Goal: Complete application form: Complete application form

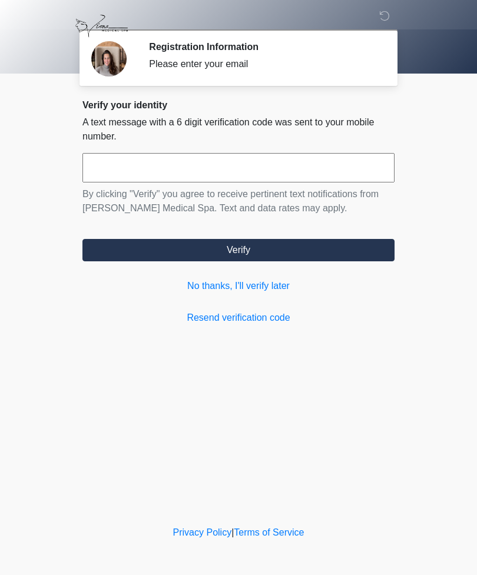
click at [114, 173] on input "text" at bounding box center [238, 167] width 312 height 29
type input "******"
click at [250, 247] on button "Verify" at bounding box center [238, 250] width 312 height 22
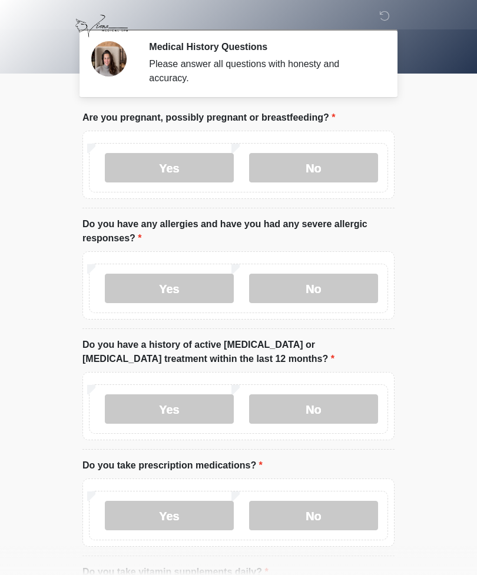
click at [309, 170] on label "No" at bounding box center [313, 167] width 129 height 29
click at [316, 293] on label "No" at bounding box center [313, 288] width 129 height 29
click at [335, 409] on label "No" at bounding box center [313, 409] width 129 height 29
click at [333, 517] on label "No" at bounding box center [313, 515] width 129 height 29
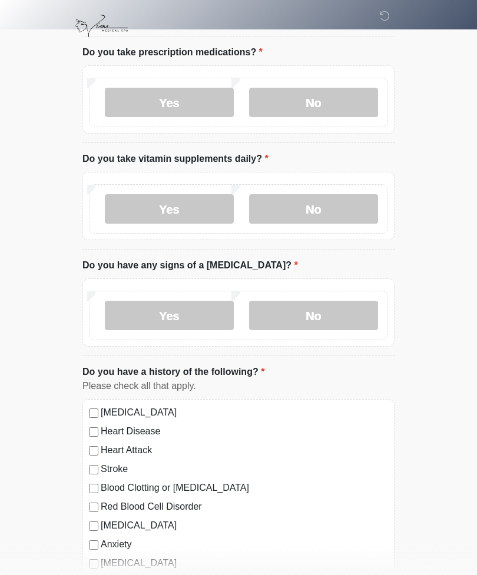
scroll to position [415, 0]
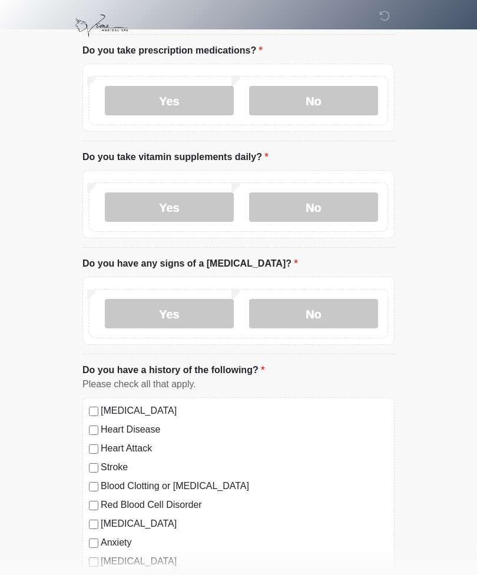
click at [168, 210] on label "Yes" at bounding box center [169, 207] width 129 height 29
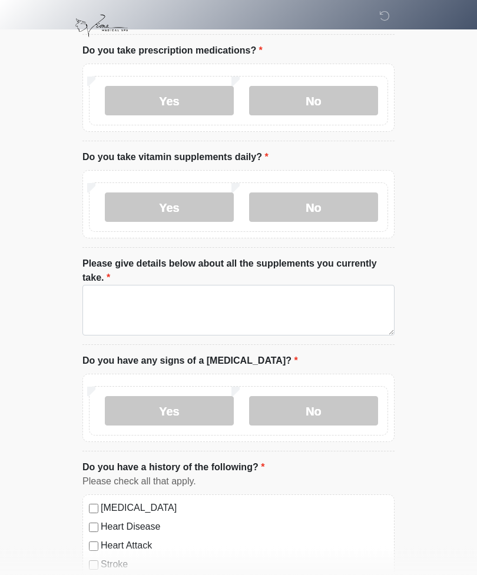
scroll to position [415, 0]
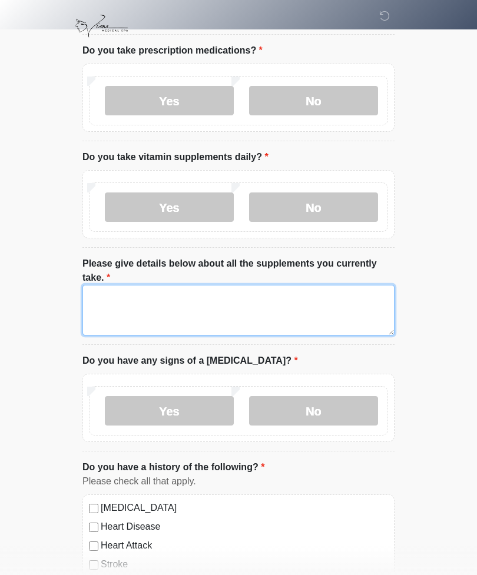
click at [110, 300] on textarea "Please give details below about all the supplements you currently take." at bounding box center [238, 310] width 312 height 51
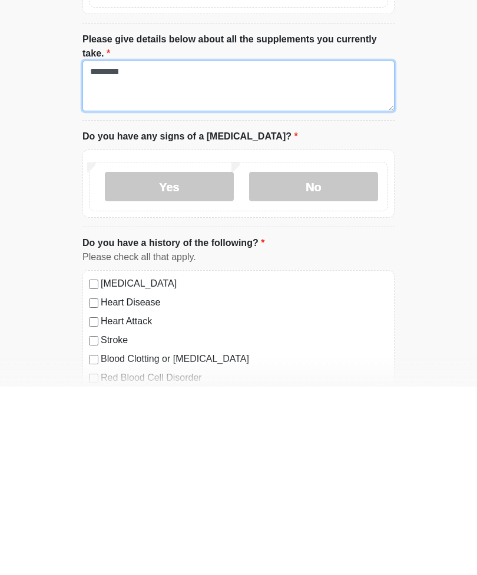
scroll to position [459, 0]
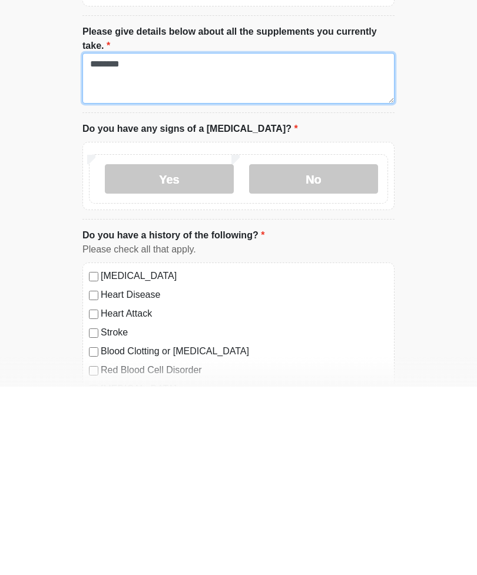
type textarea "********"
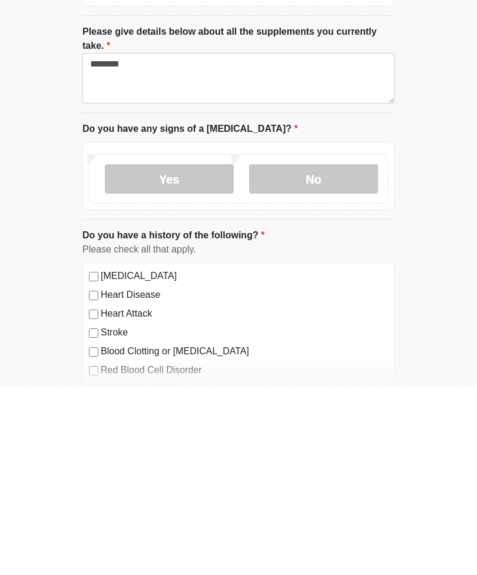
click at [326, 353] on label "No" at bounding box center [313, 367] width 129 height 29
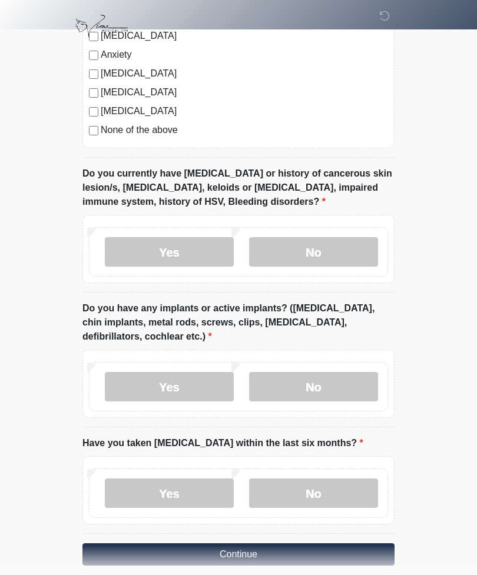
scroll to position [1014, 0]
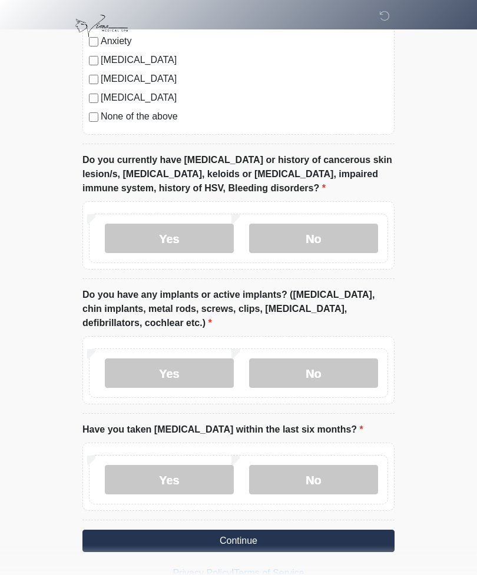
click at [313, 236] on label "No" at bounding box center [313, 238] width 129 height 29
click at [159, 366] on label "Yes" at bounding box center [169, 373] width 129 height 29
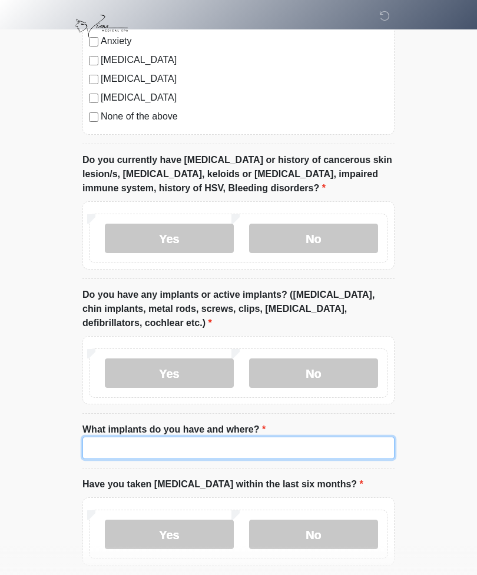
click at [128, 445] on input "What implants do you have and where?" at bounding box center [238, 448] width 312 height 22
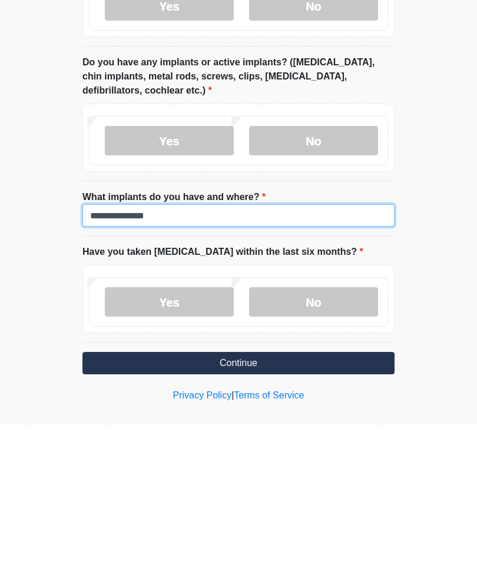
type input "**********"
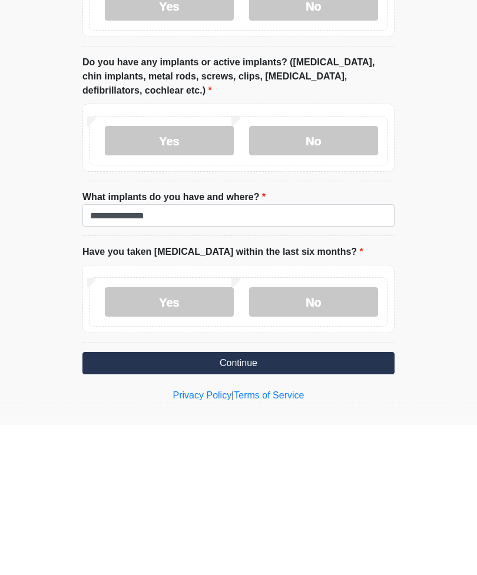
click at [300, 438] on label "No" at bounding box center [313, 452] width 129 height 29
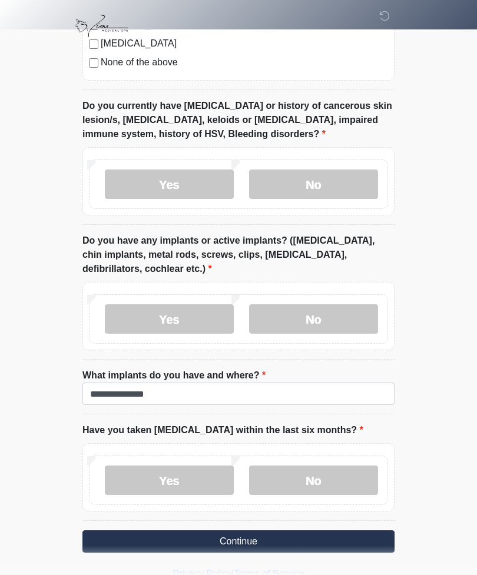
click at [233, 535] on button "Continue" at bounding box center [238, 542] width 312 height 22
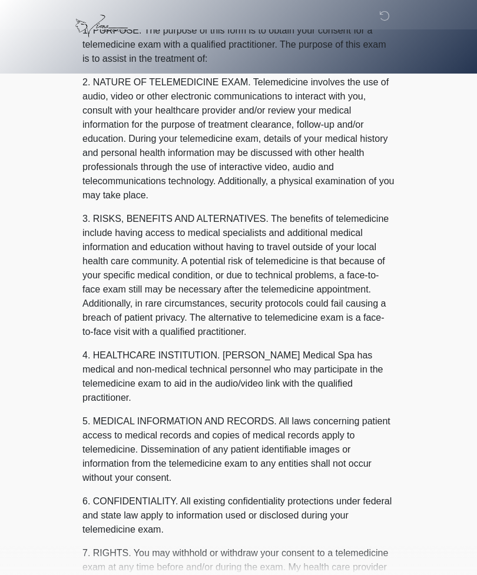
scroll to position [0, 0]
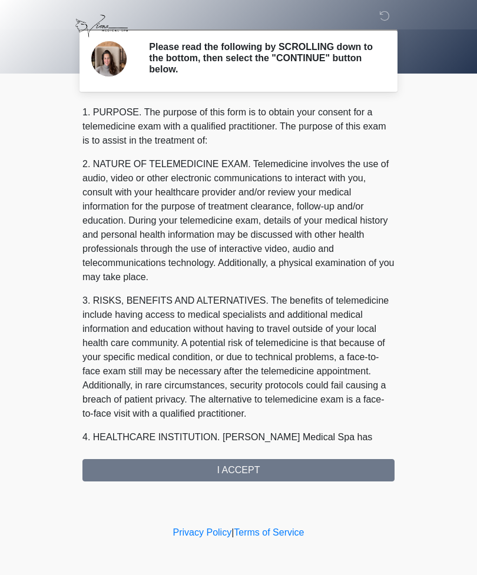
click at [257, 470] on div "1. PURPOSE. The purpose of this form is to obtain your consent for a telemedici…" at bounding box center [238, 293] width 312 height 376
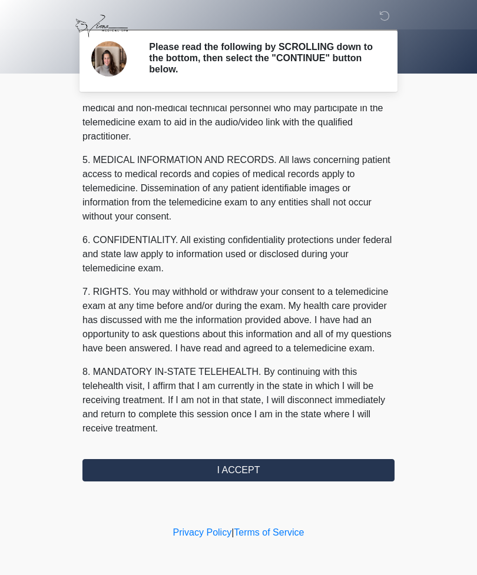
scroll to position [372, 0]
click at [233, 473] on button "I ACCEPT" at bounding box center [238, 470] width 312 height 22
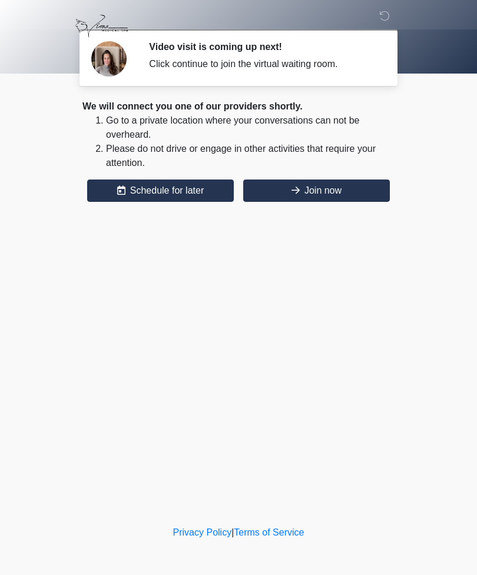
click at [316, 191] on button "Join now" at bounding box center [316, 191] width 147 height 22
